Goal: Information Seeking & Learning: Understand process/instructions

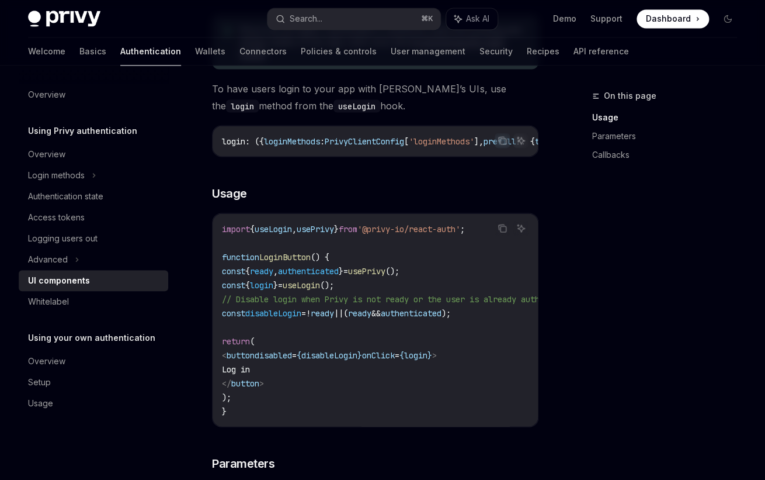
scroll to position [669, 0]
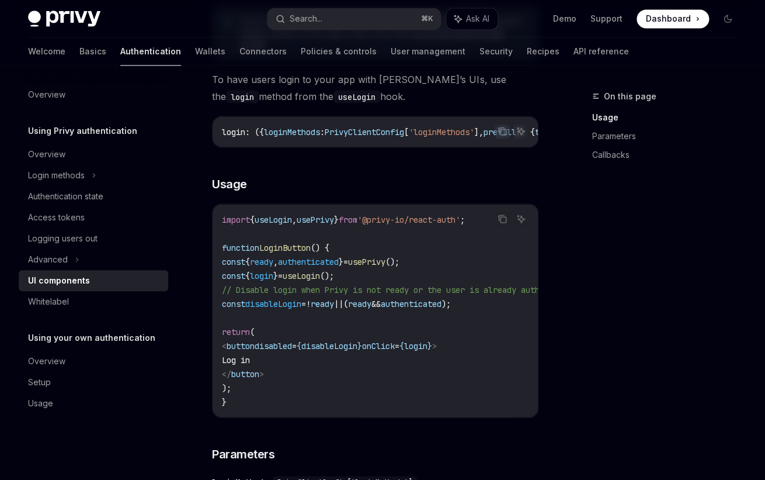
click at [320, 277] on span "useLogin" at bounding box center [301, 275] width 37 height 11
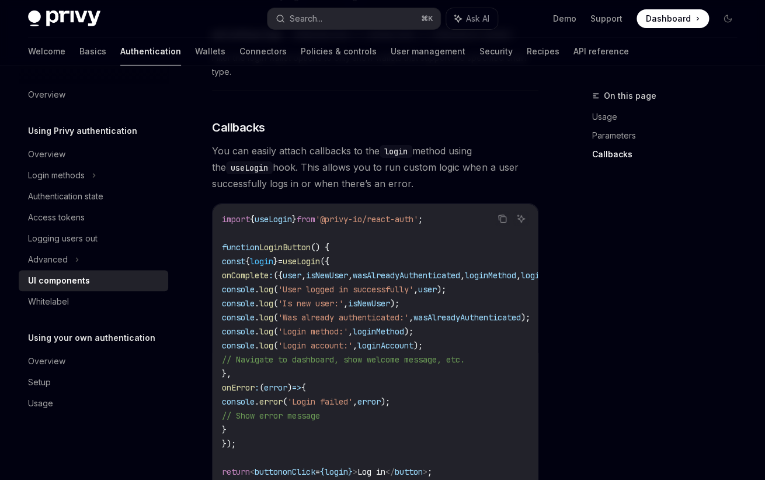
scroll to position [1350, 0]
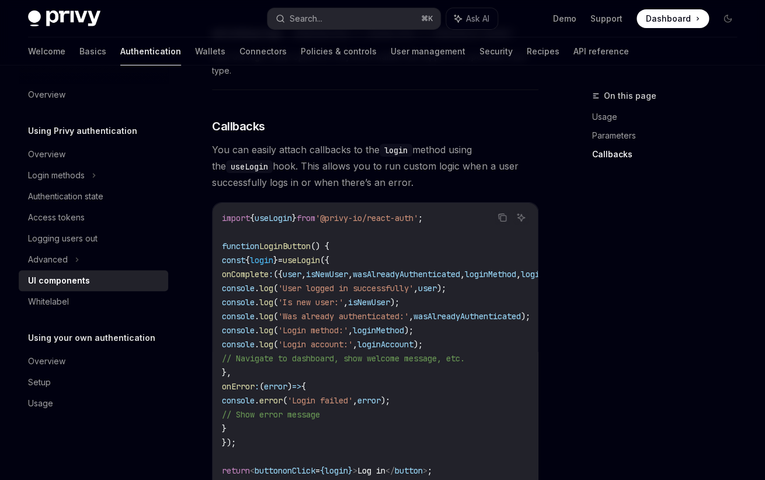
click at [320, 265] on span "useLogin" at bounding box center [301, 260] width 37 height 11
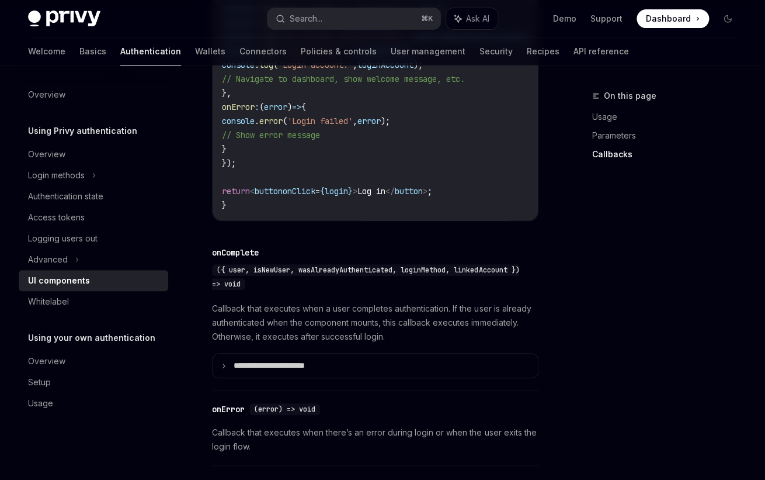
scroll to position [1719, 0]
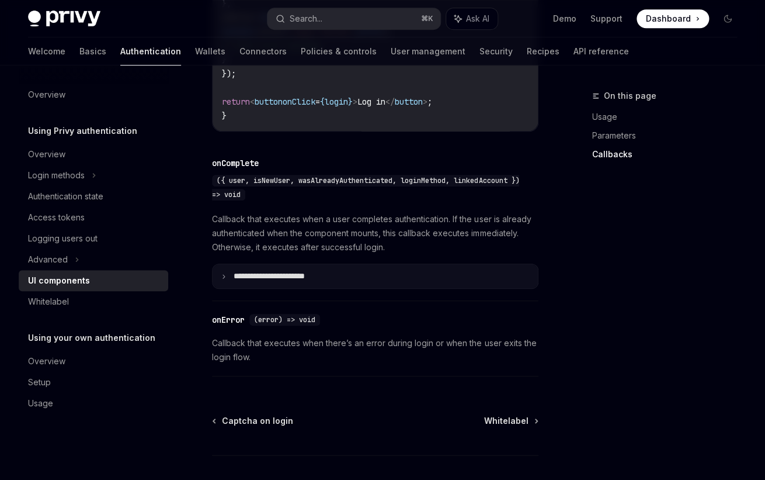
click at [277, 289] on summary "**********" at bounding box center [375, 276] width 325 height 25
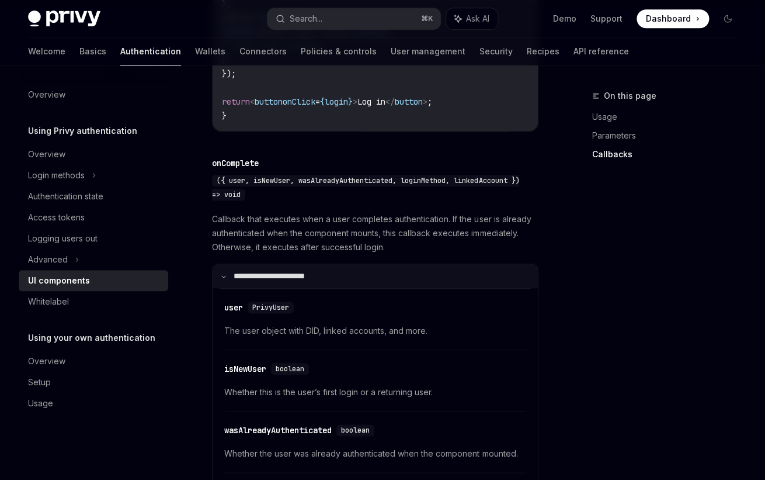
scroll to position [1717, 0]
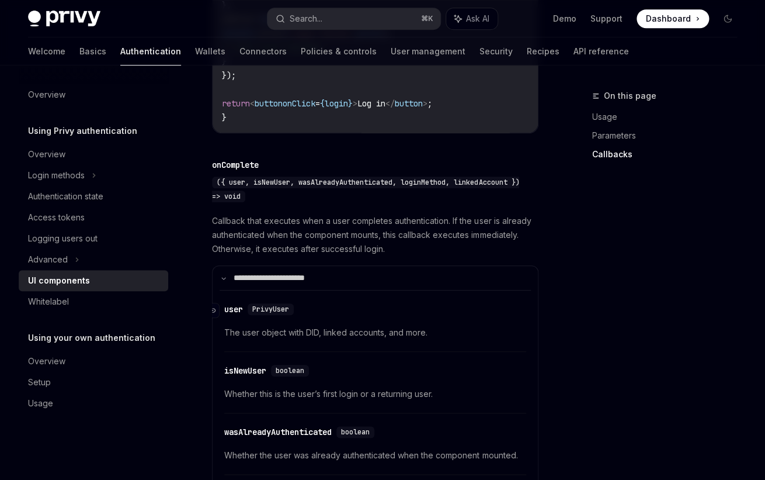
click at [255, 315] on div "PrivyUser" at bounding box center [271, 309] width 46 height 12
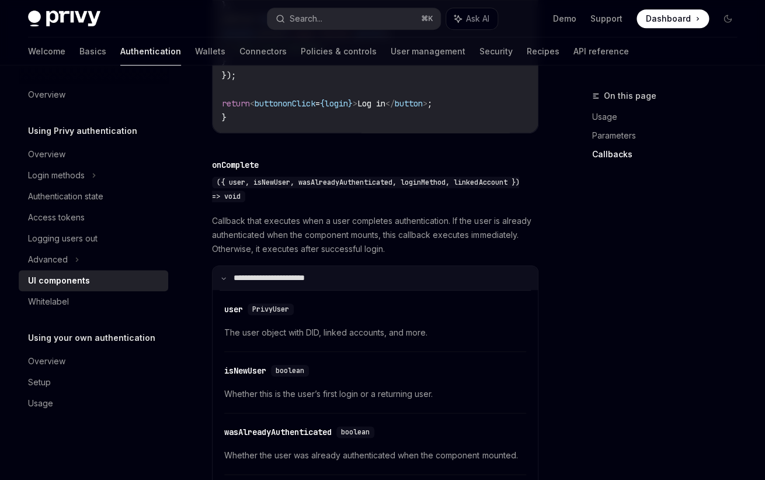
click at [248, 283] on p "**********" at bounding box center [284, 278] width 100 height 11
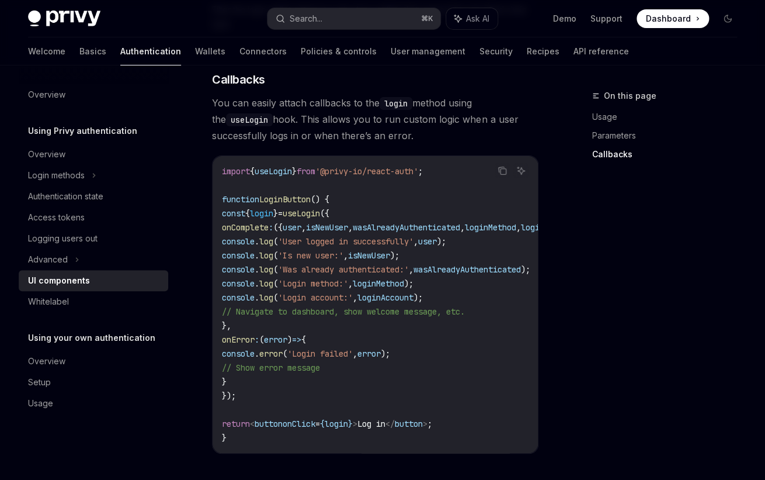
scroll to position [1374, 0]
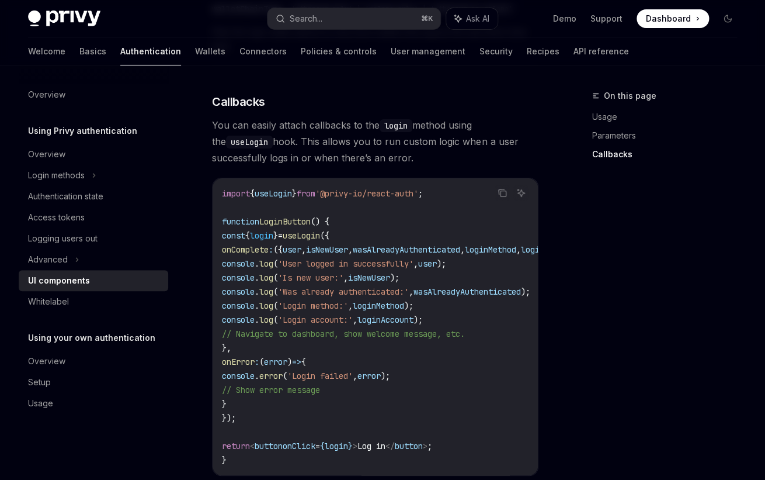
click at [269, 255] on span "onComplete" at bounding box center [245, 249] width 47 height 11
copy span "onComplete"
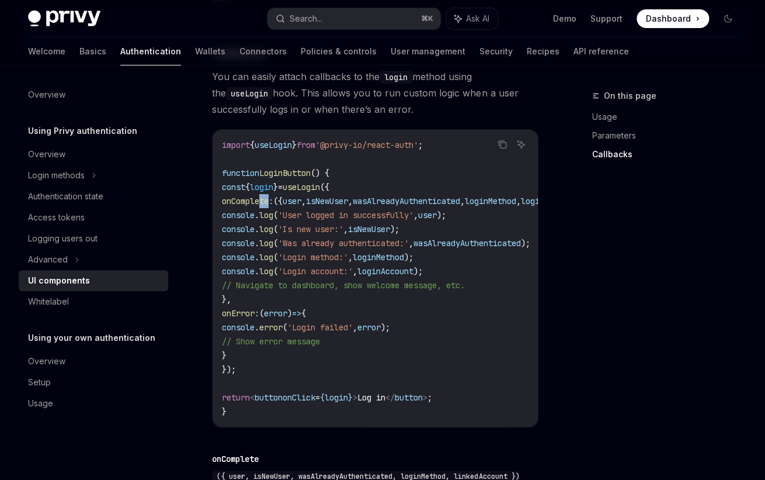
scroll to position [1426, 0]
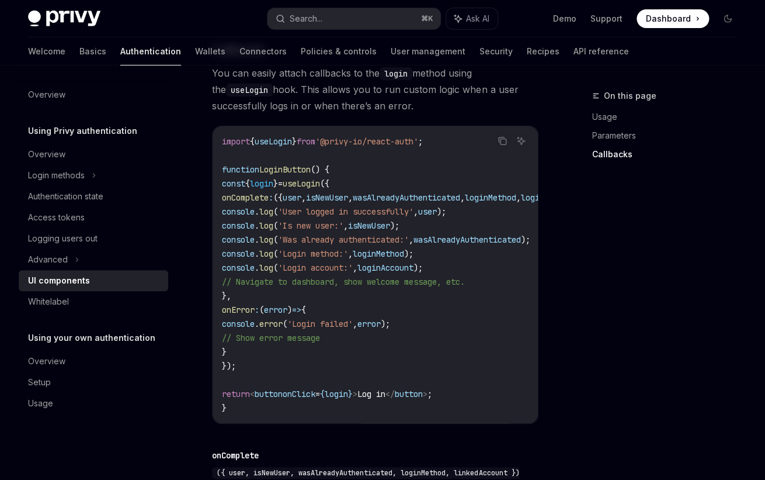
click at [259, 203] on span "onComplete" at bounding box center [245, 197] width 47 height 11
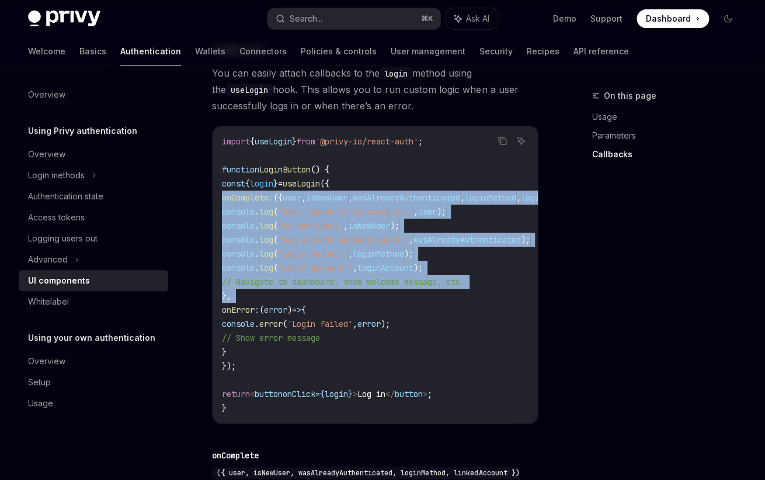
drag, startPoint x: 259, startPoint y: 217, endPoint x: 305, endPoint y: 315, distance: 109.0
click at [305, 315] on code "import { useLogin } from '@privy-io/react-auth' ; function LoginButton () { con…" at bounding box center [425, 274] width 407 height 280
click at [285, 277] on code "import { useLogin } from '@privy-io/react-auth' ; function LoginButton () { con…" at bounding box center [425, 274] width 407 height 280
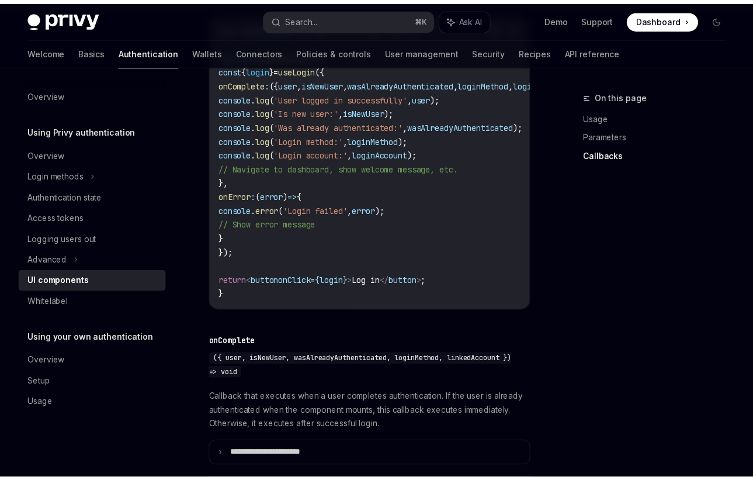
scroll to position [1438, 0]
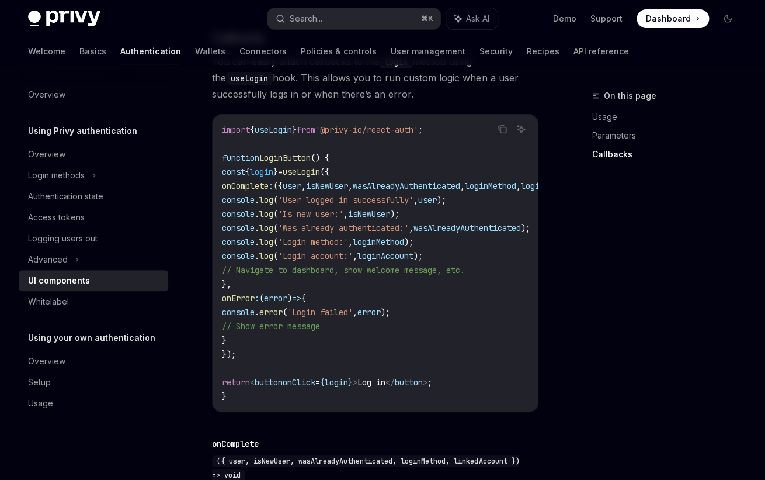
click at [269, 191] on span "onComplete" at bounding box center [245, 186] width 47 height 11
copy span "onComplete"
drag, startPoint x: 266, startPoint y: 147, endPoint x: 446, endPoint y: 146, distance: 180.5
click at [423, 135] on span "import { useLogin } from '@privy-io/react-auth' ;" at bounding box center [322, 129] width 201 height 11
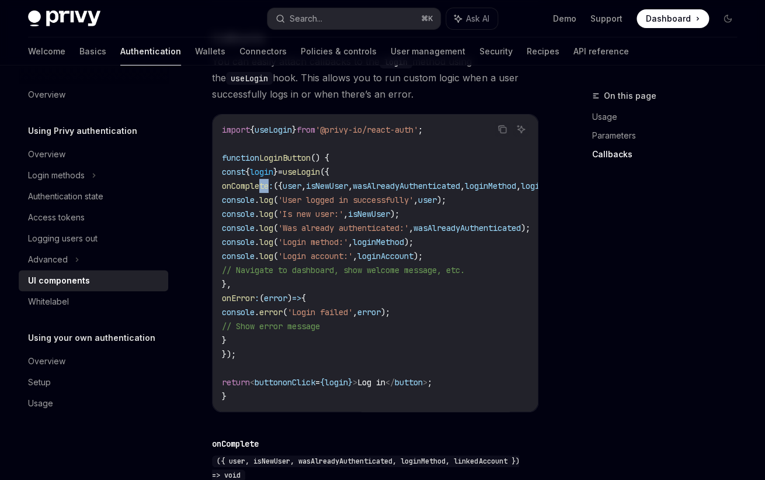
copy span "useLogin } from '@privy-io/react-auth"
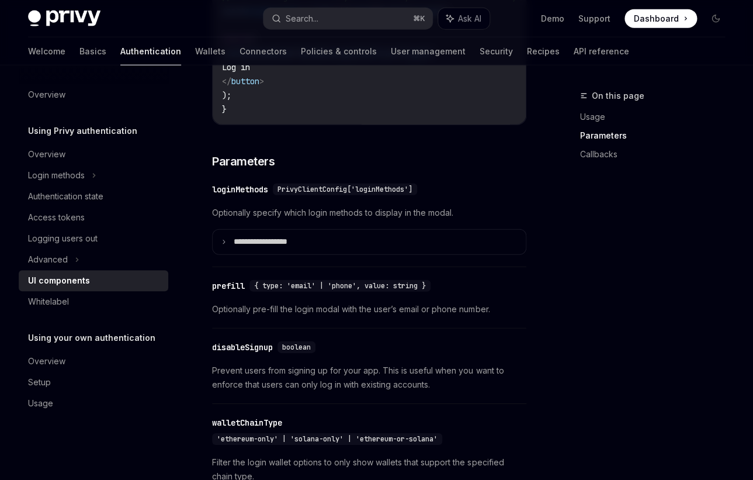
scroll to position [963, 0]
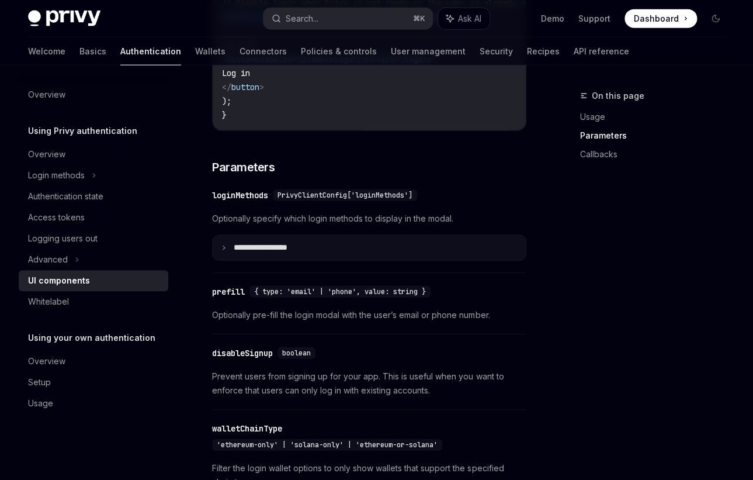
click at [219, 248] on summary "**********" at bounding box center [369, 247] width 313 height 25
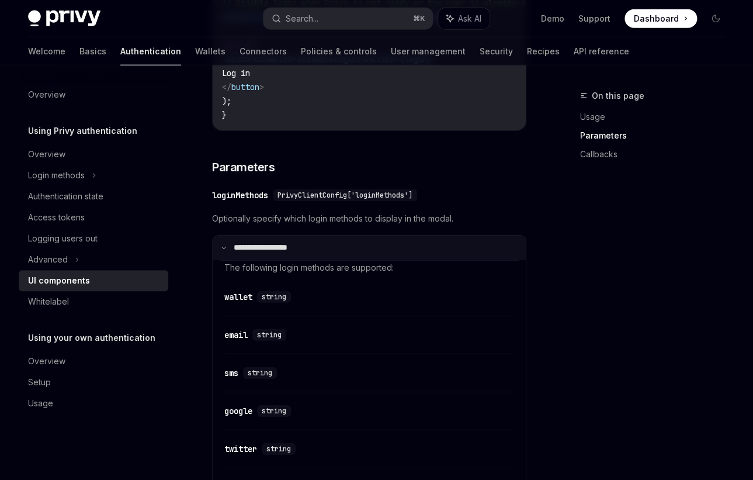
click at [219, 248] on summary "**********" at bounding box center [369, 247] width 313 height 25
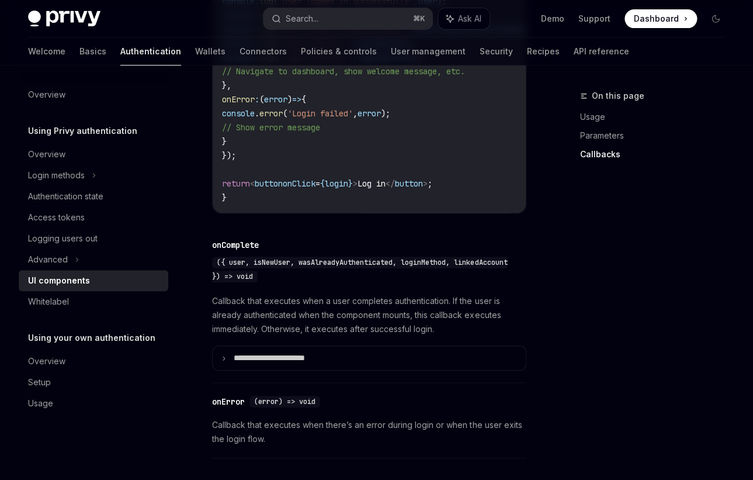
scroll to position [1639, 0]
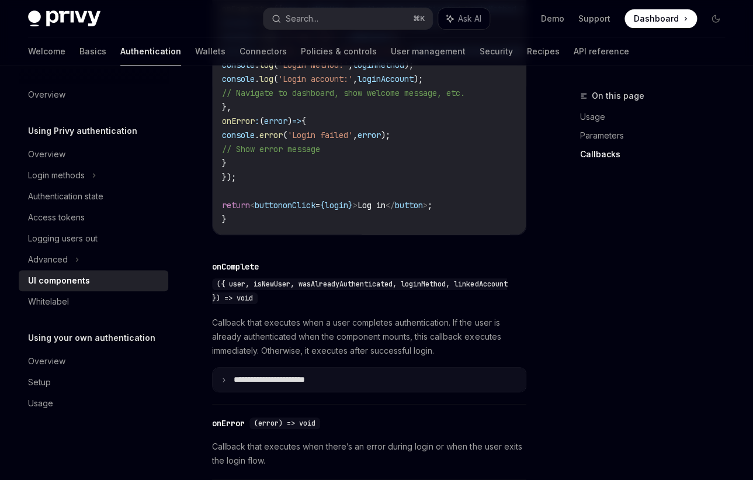
click at [232, 377] on summary "**********" at bounding box center [369, 379] width 313 height 25
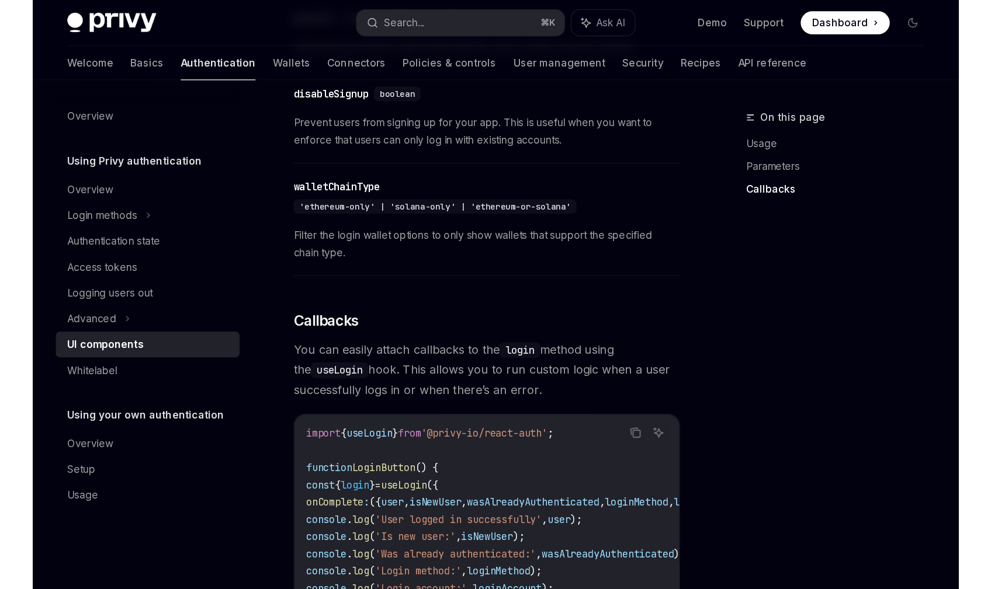
scroll to position [941, 0]
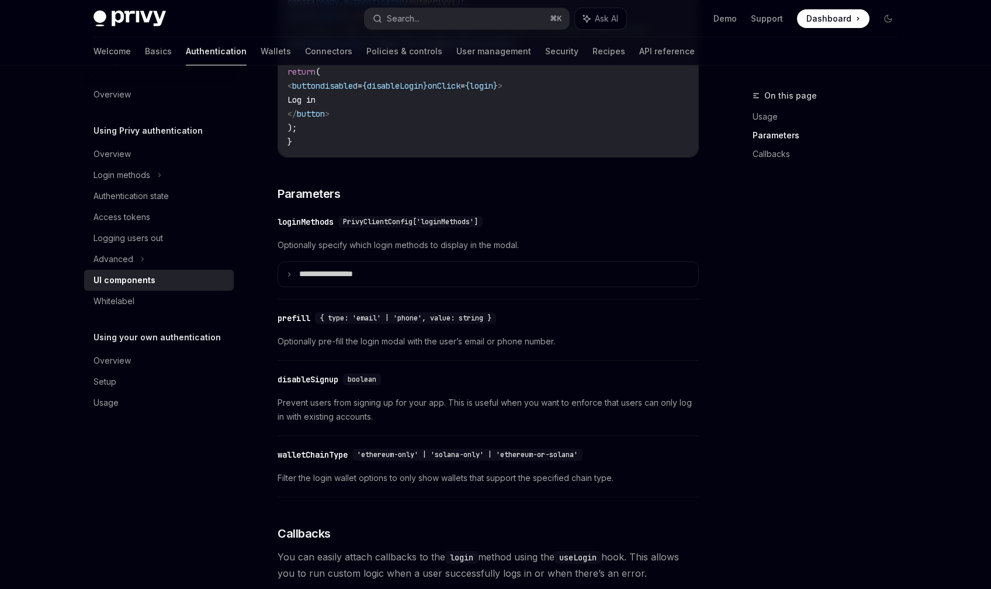
type textarea "*"
